Goal: Information Seeking & Learning: Learn about a topic

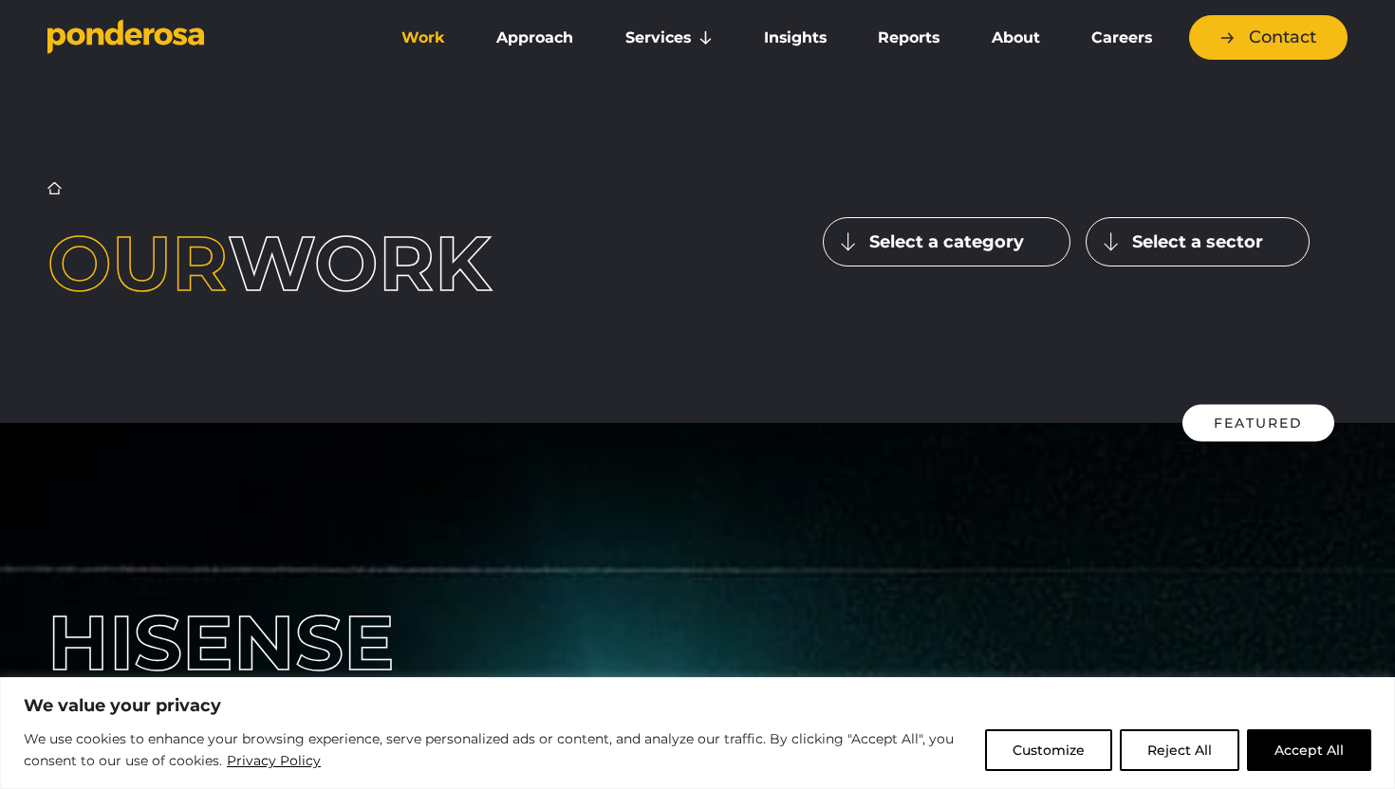
click at [1030, 239] on button "Select a category" at bounding box center [947, 241] width 248 height 49
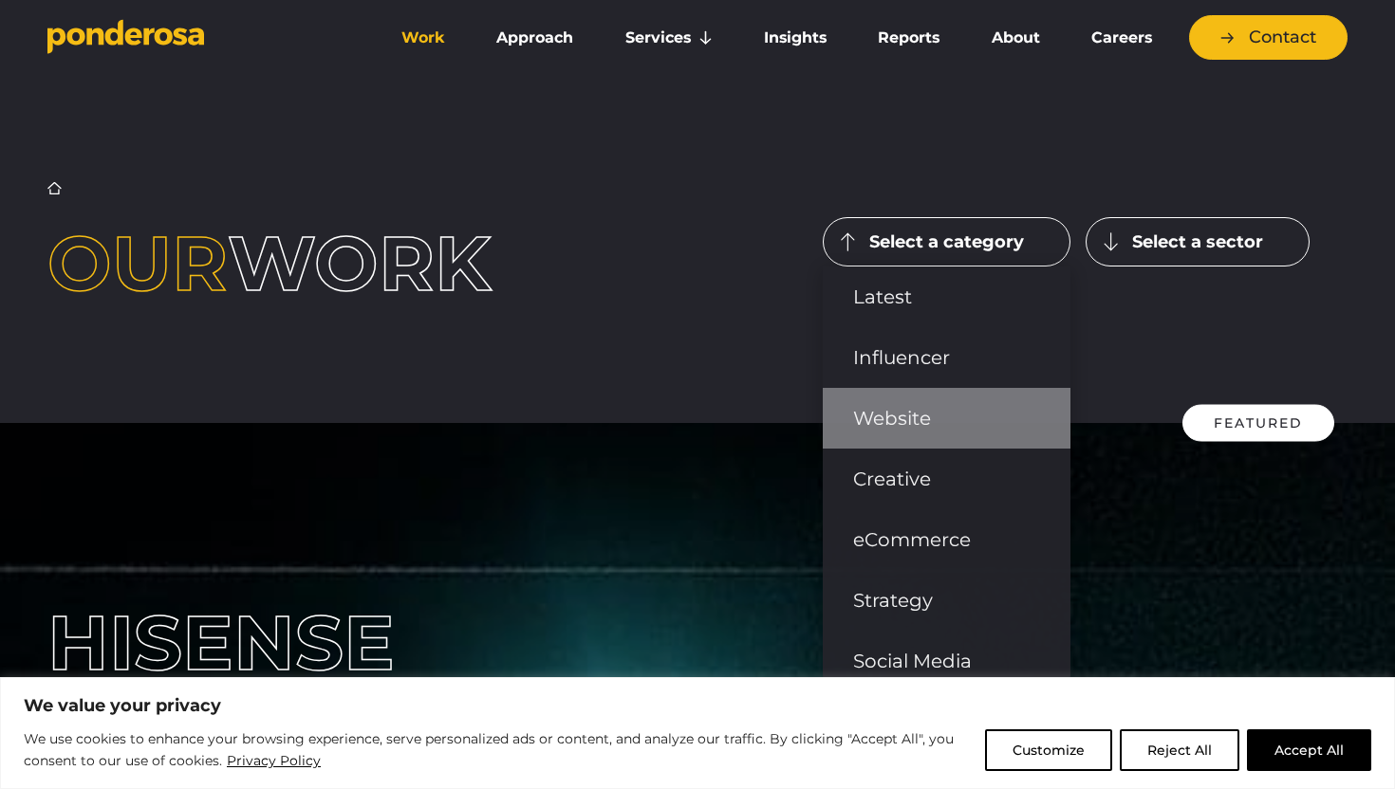
click at [967, 423] on link "Website" at bounding box center [947, 418] width 248 height 61
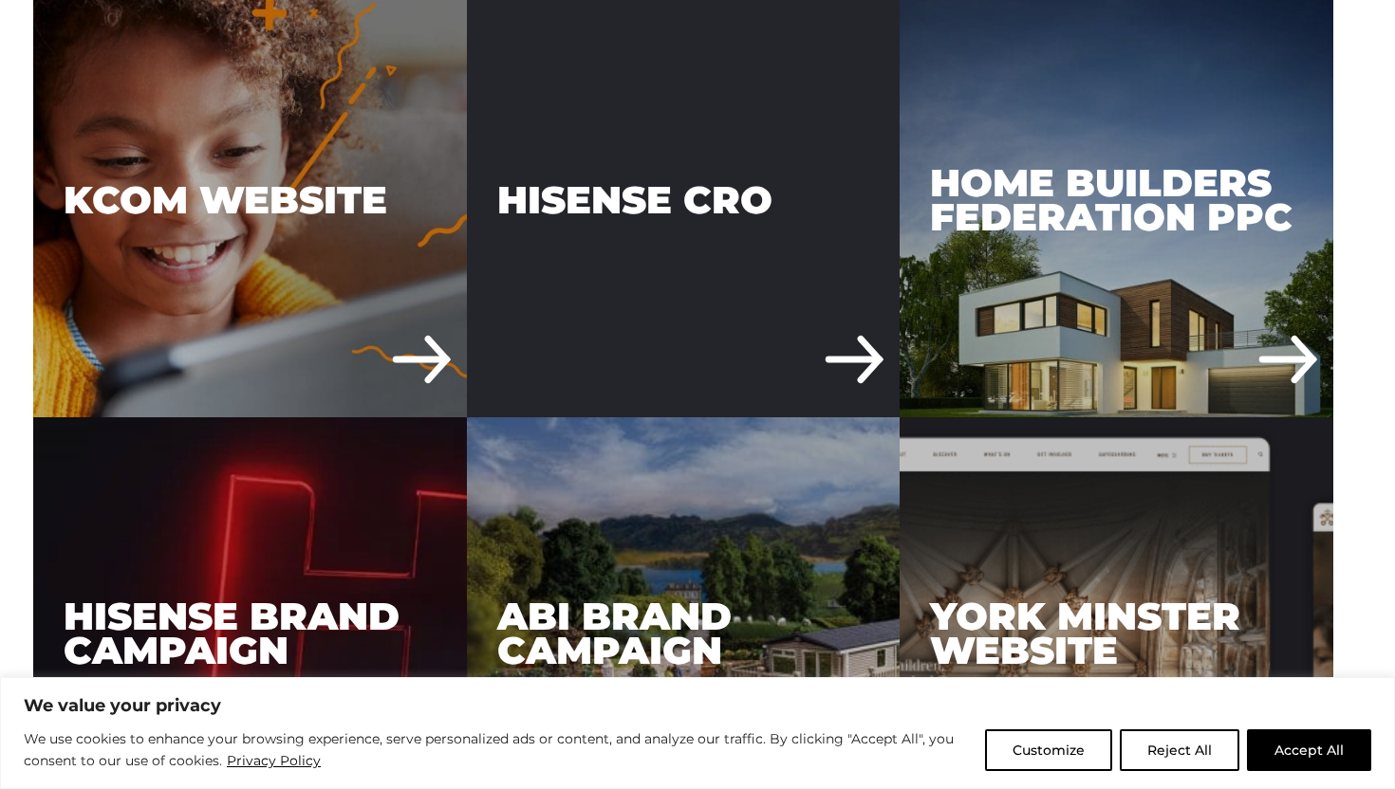
scroll to position [2300, 0]
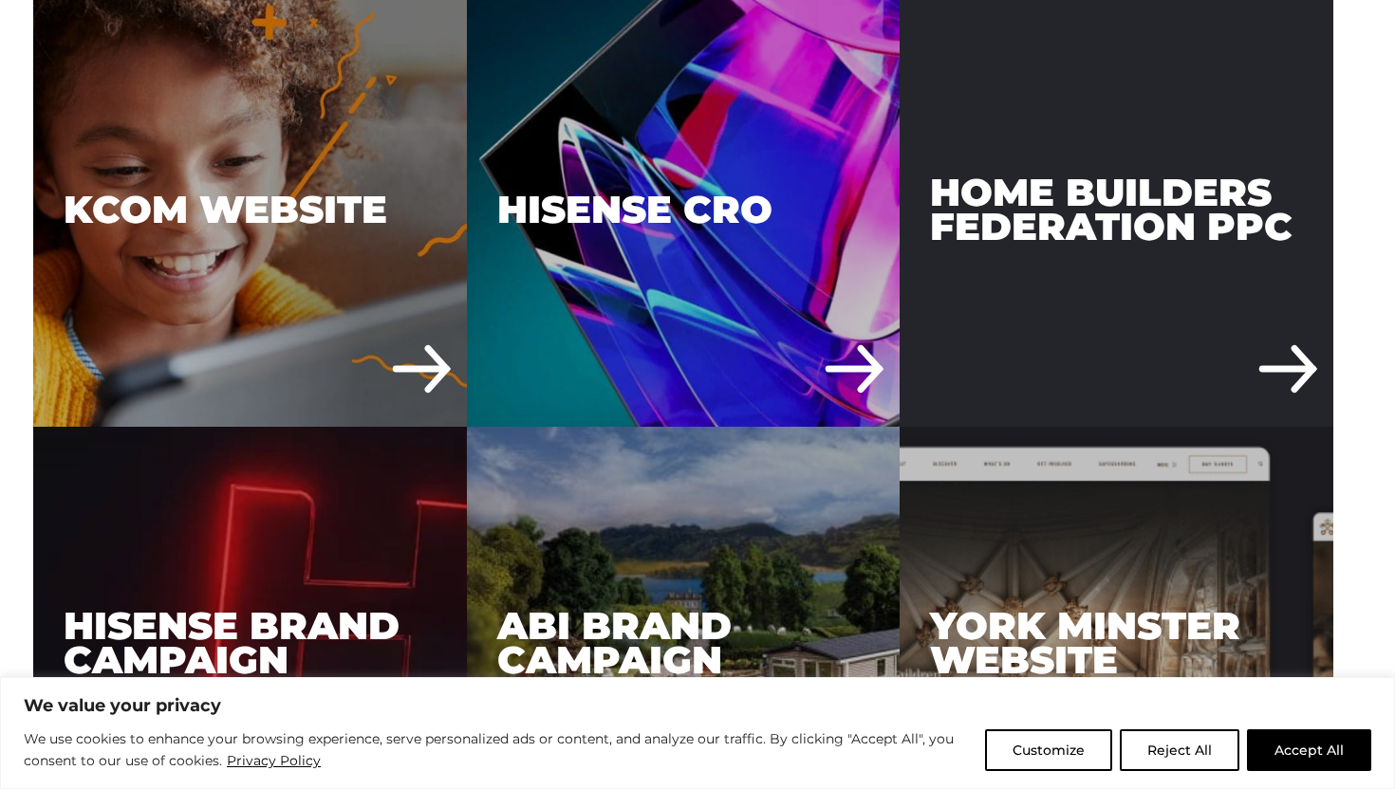
click at [1047, 172] on div "Home Builders Federation PPC" at bounding box center [1116, 210] width 434 height 434
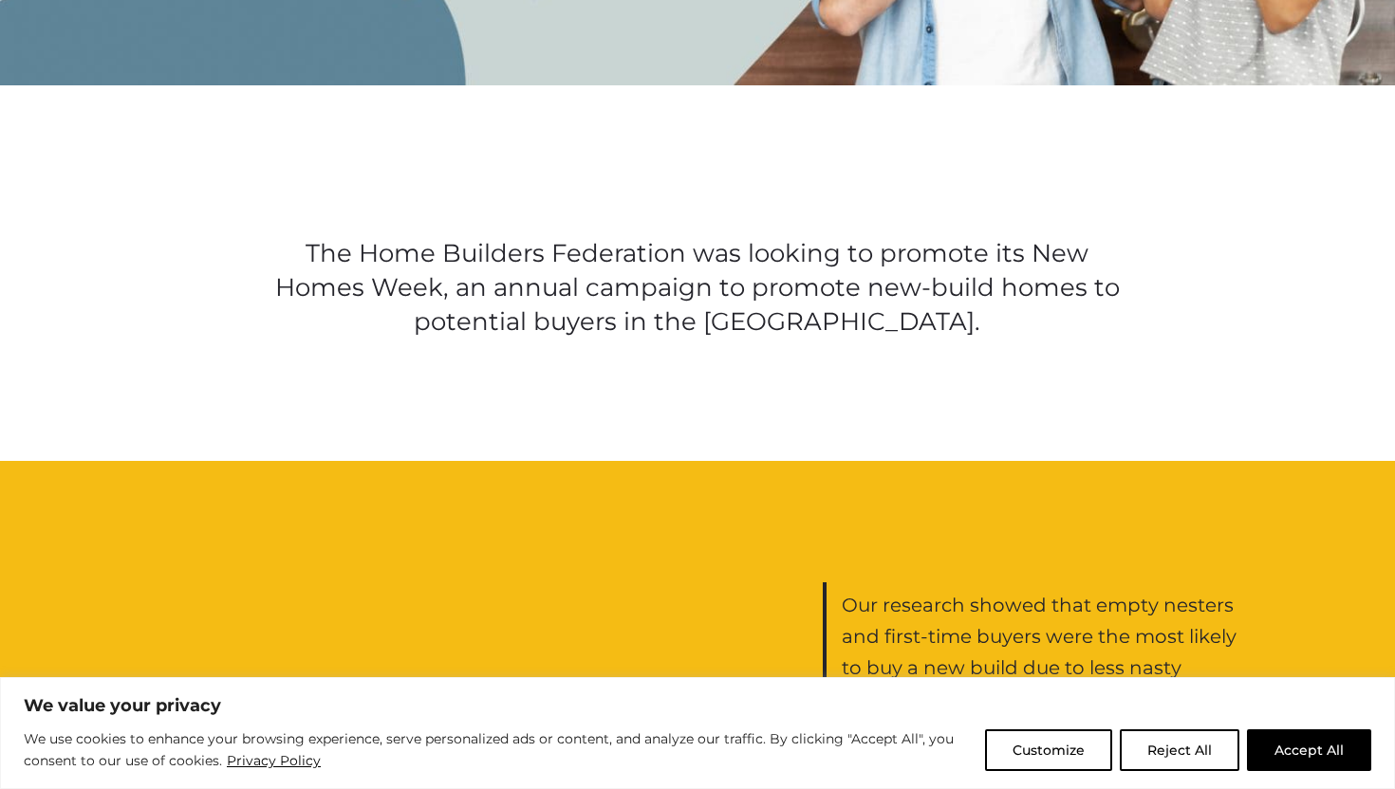
scroll to position [1335, 0]
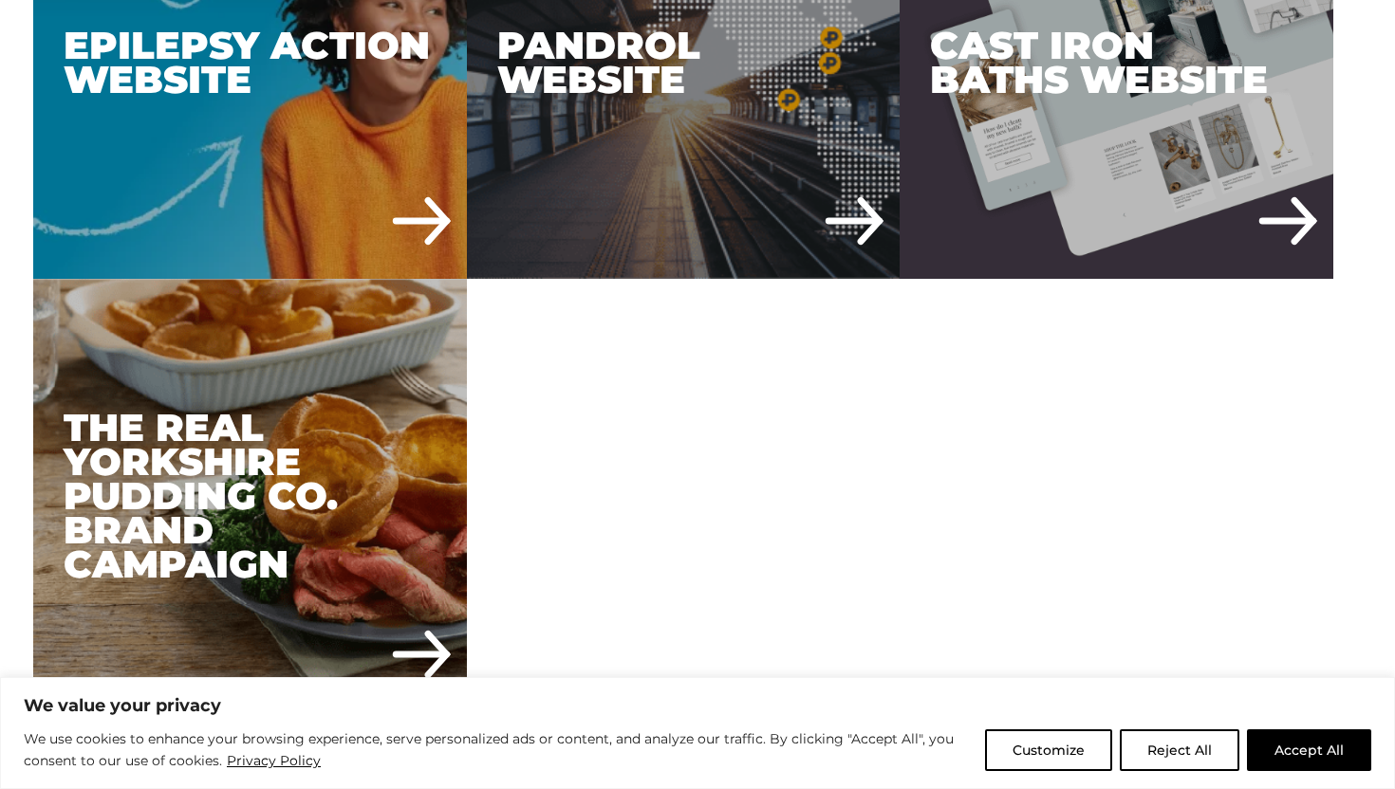
scroll to position [4181, 0]
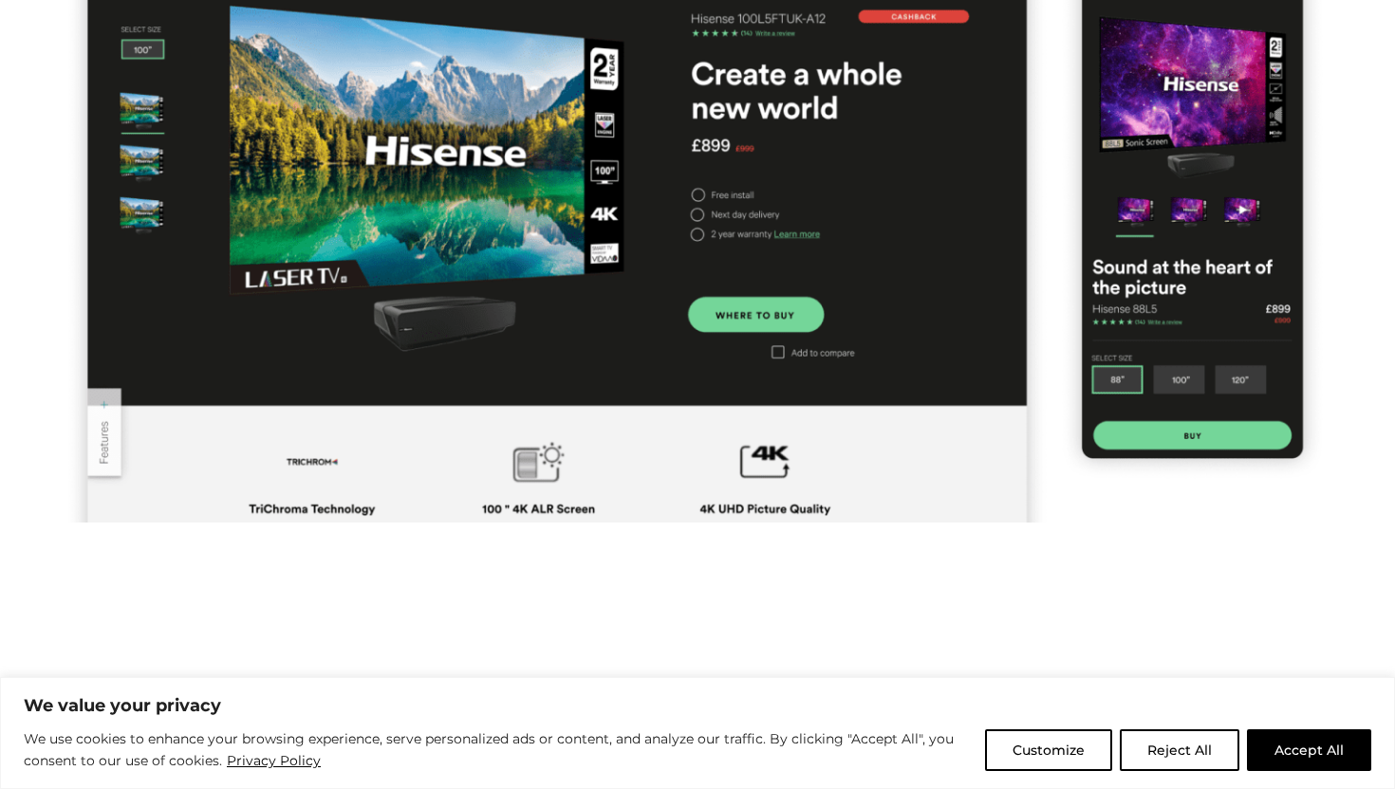
scroll to position [890, 0]
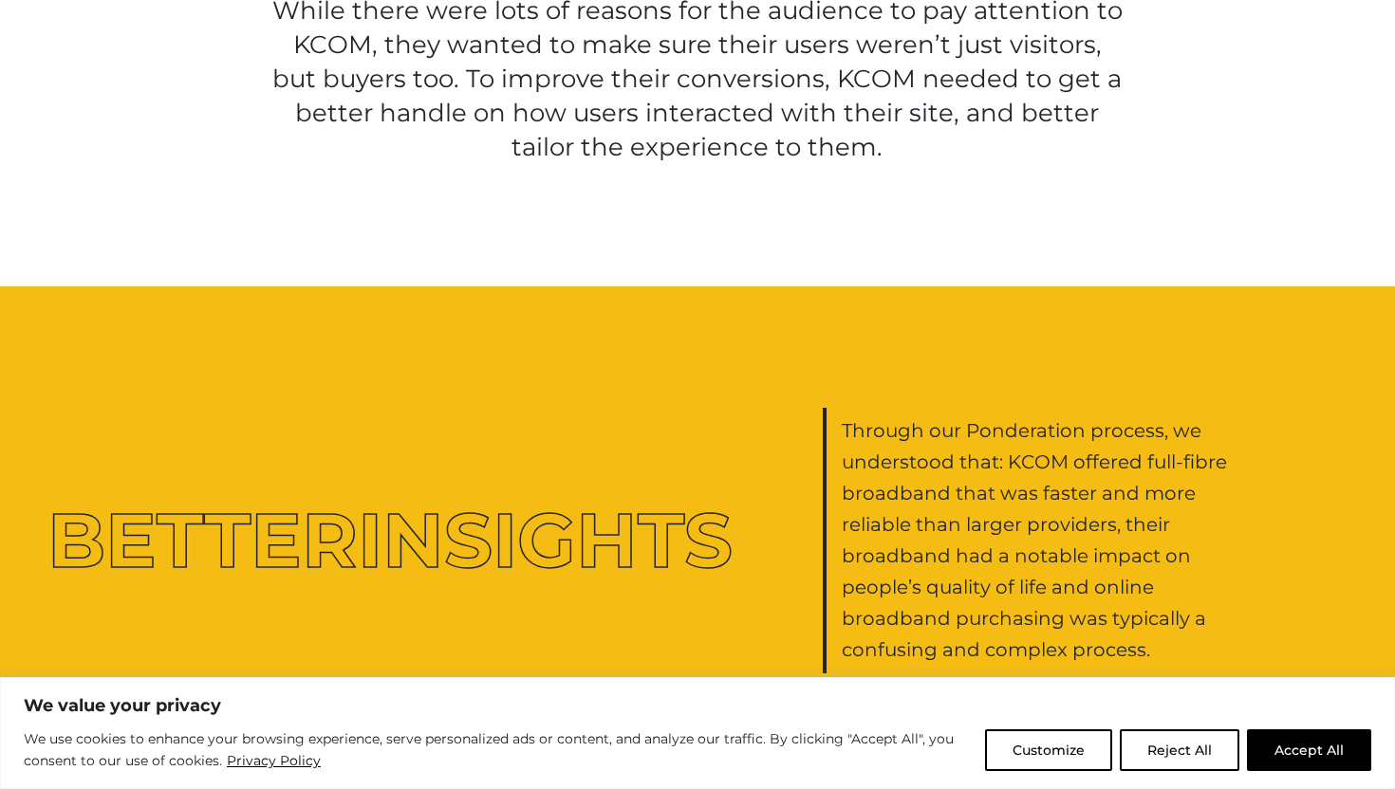
scroll to position [1699, 0]
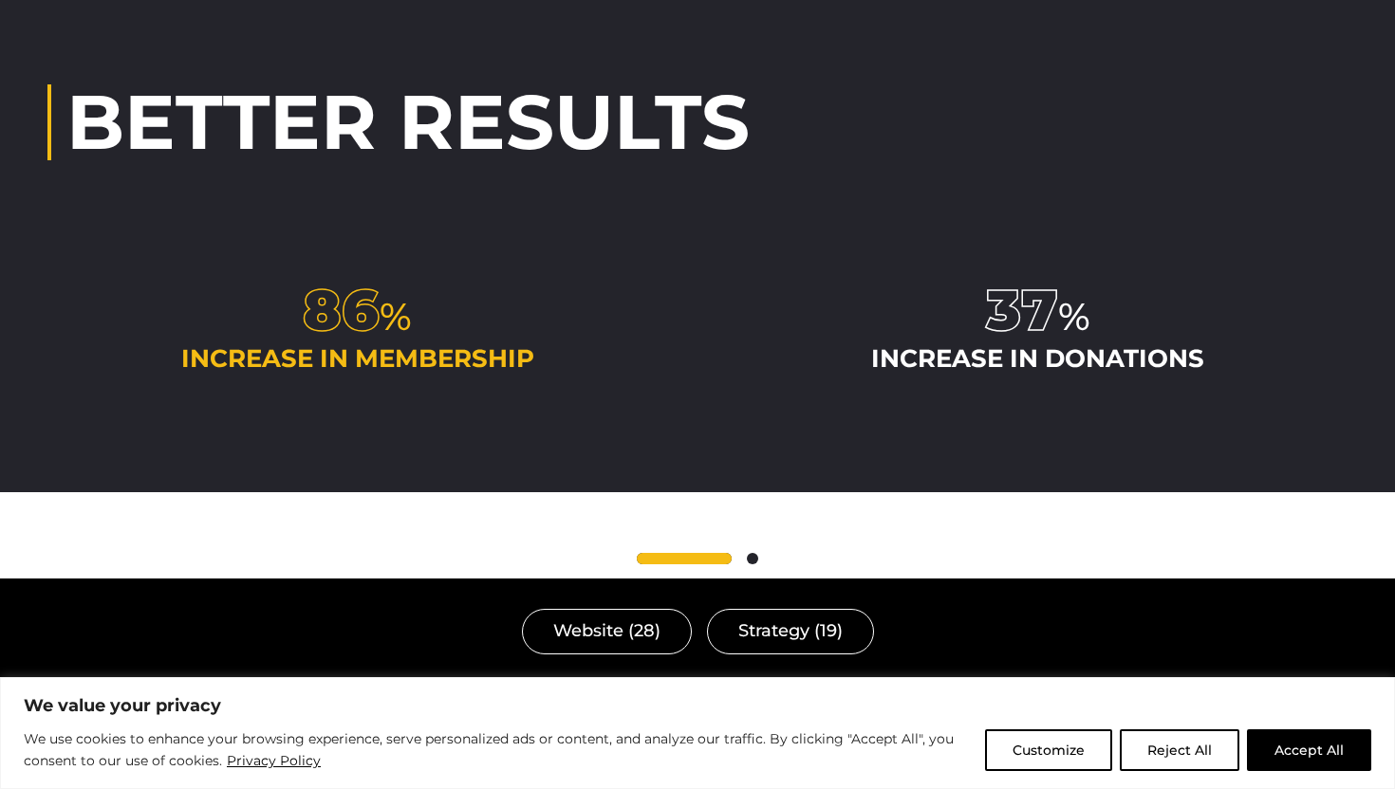
scroll to position [4785, 0]
